Goal: Navigation & Orientation: Find specific page/section

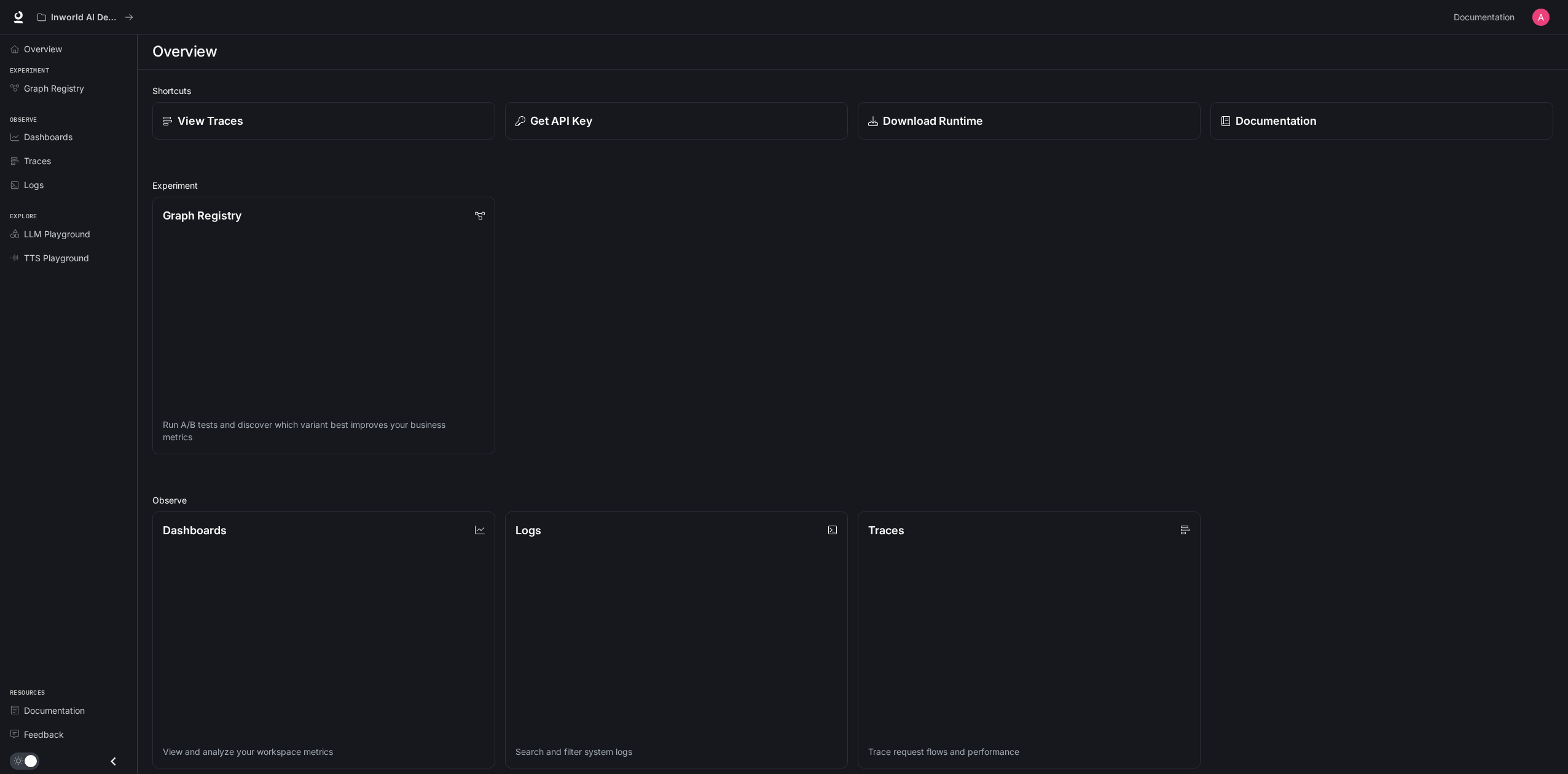
click at [1545, 19] on img "button" at bounding box center [1541, 17] width 17 height 17
click at [1389, 118] on span "API Keys" at bounding box center [1463, 115] width 158 height 12
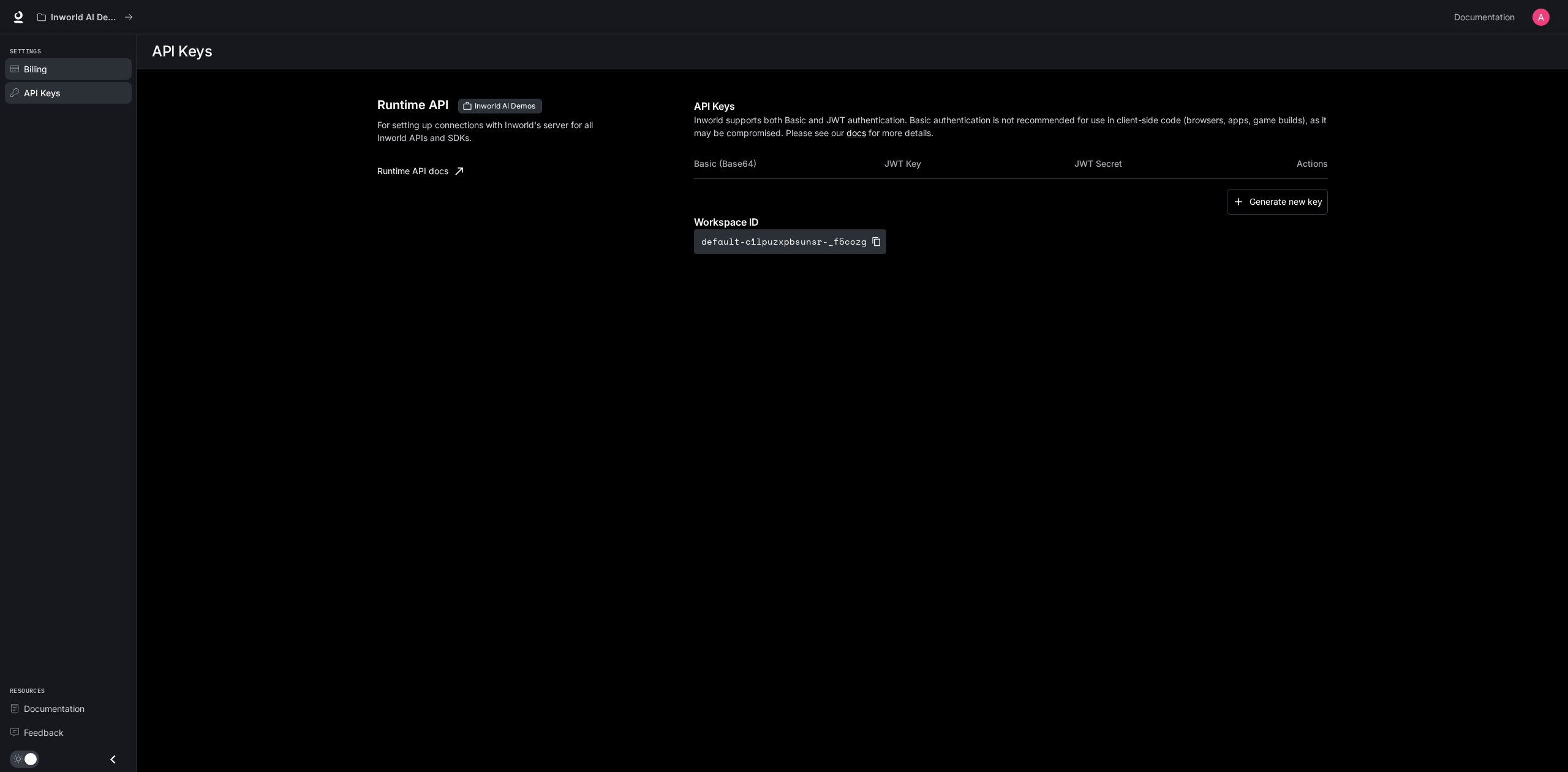
click at [41, 68] on span "Billing" at bounding box center [36, 68] width 23 height 13
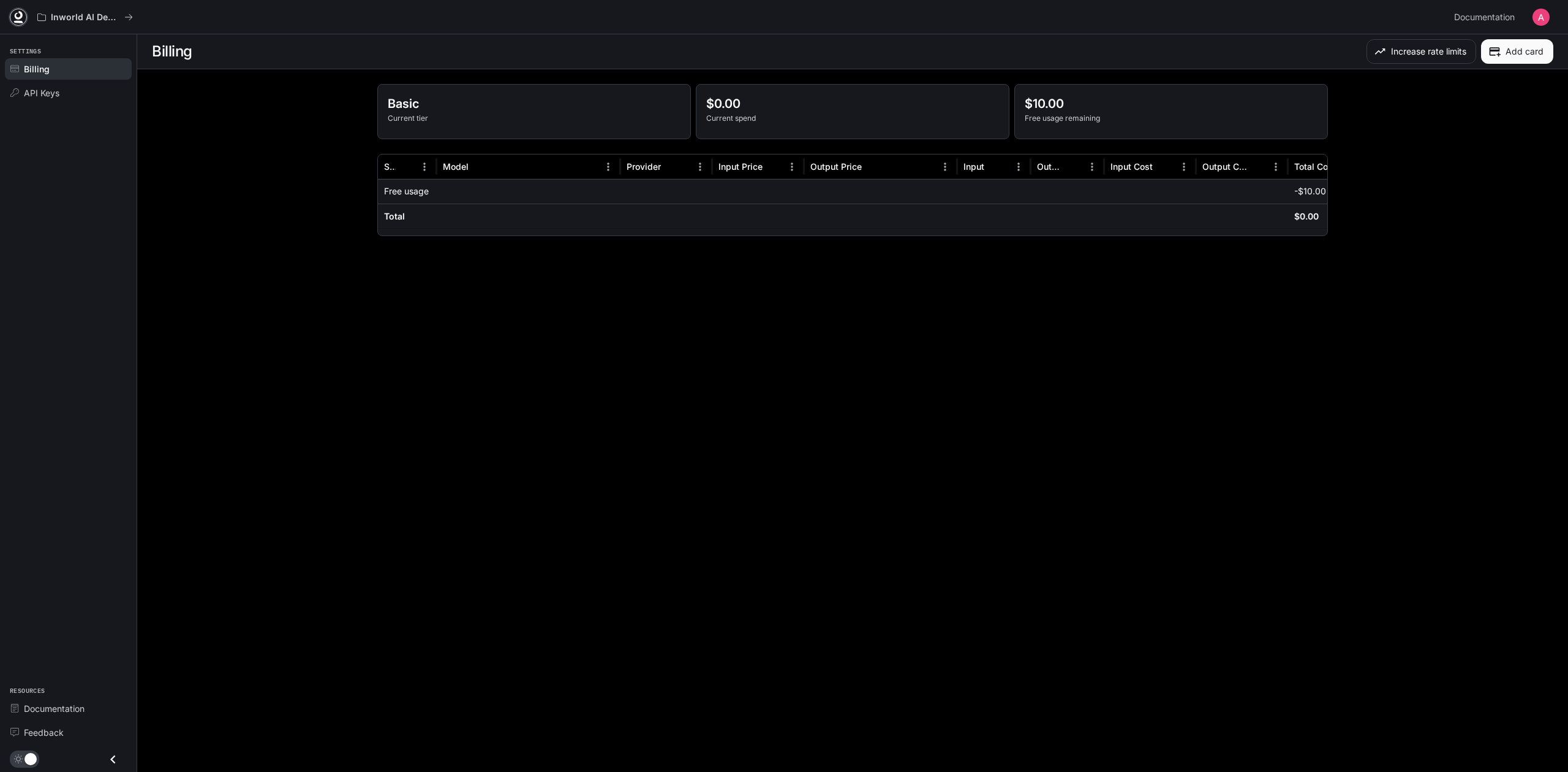
click at [22, 22] on icon at bounding box center [19, 22] width 9 height 2
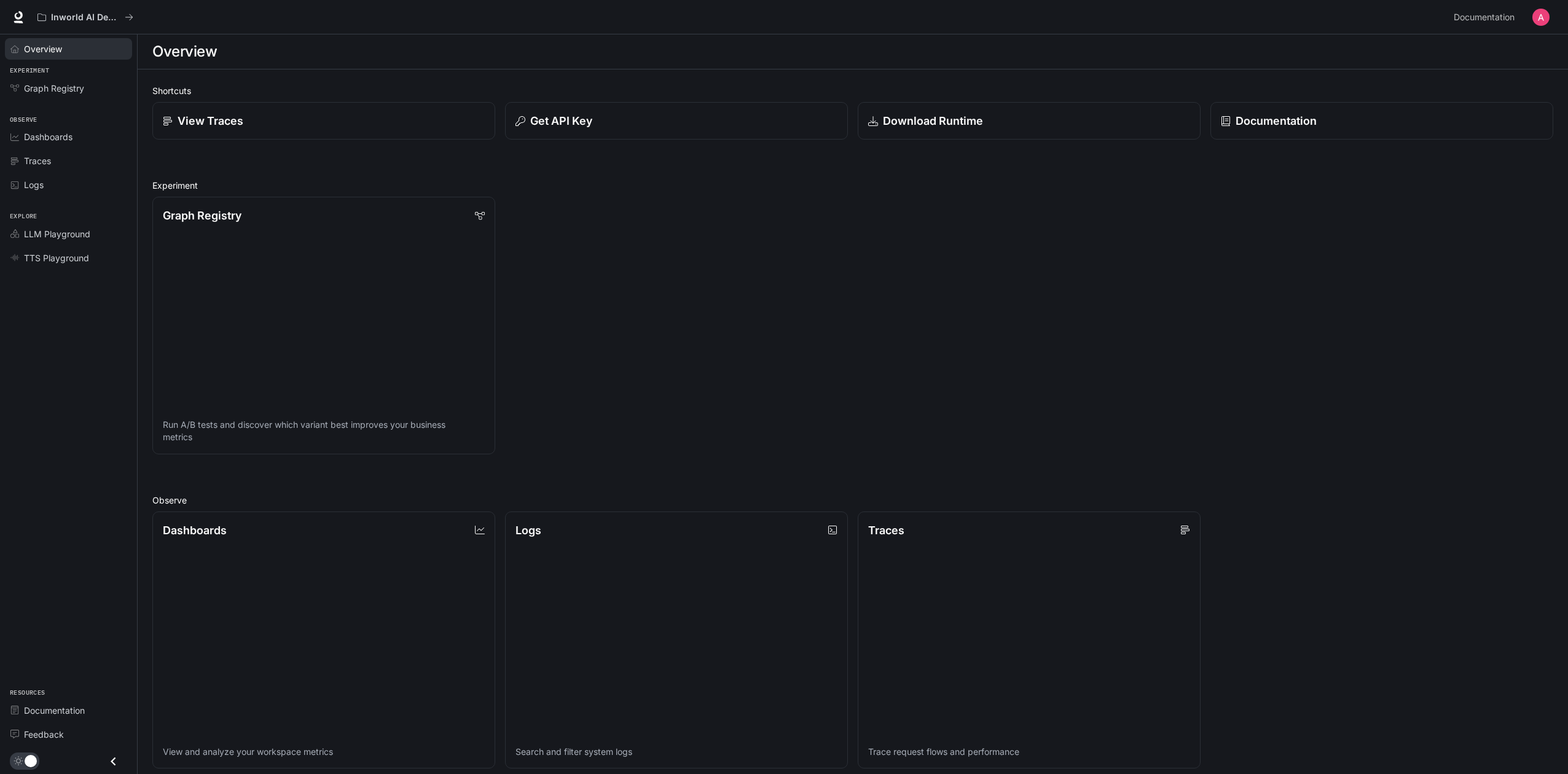
click at [35, 44] on span "Overview" at bounding box center [43, 48] width 38 height 13
